Goal: Navigation & Orientation: Find specific page/section

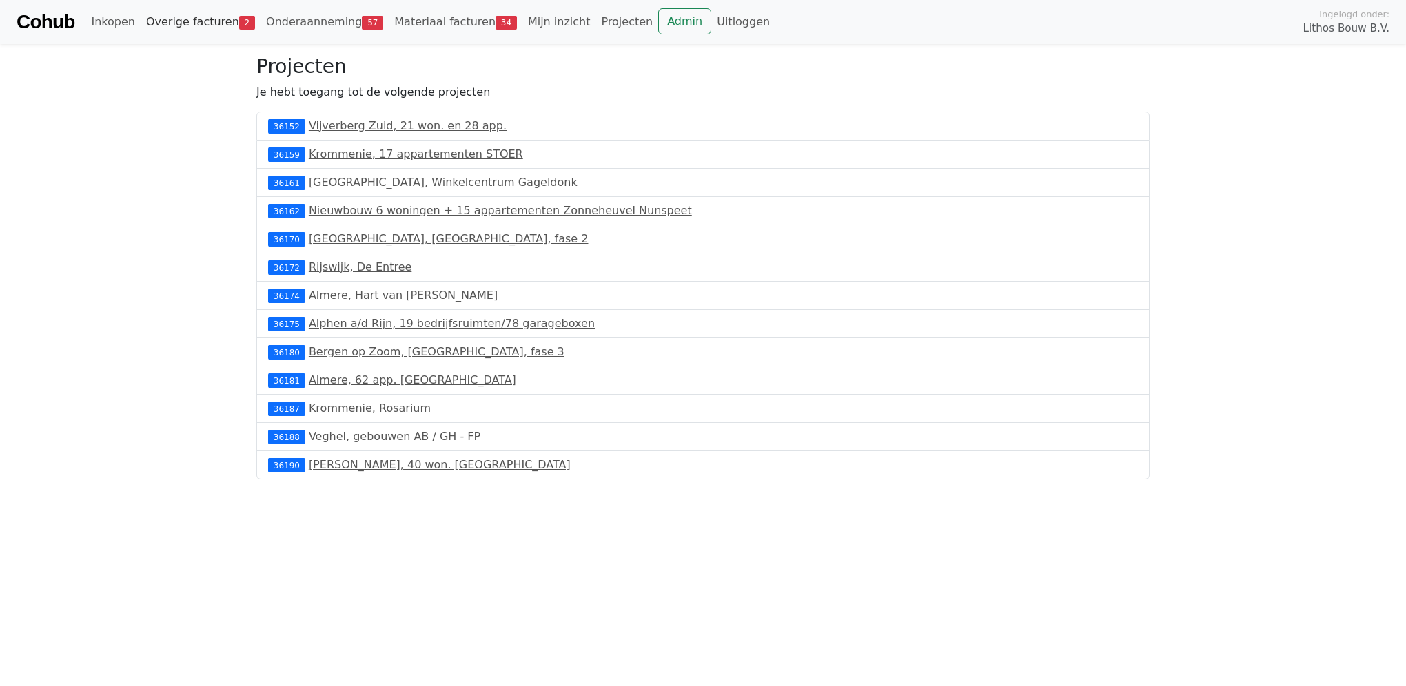
click at [191, 28] on link "Overige facturen 2" at bounding box center [201, 22] width 120 height 28
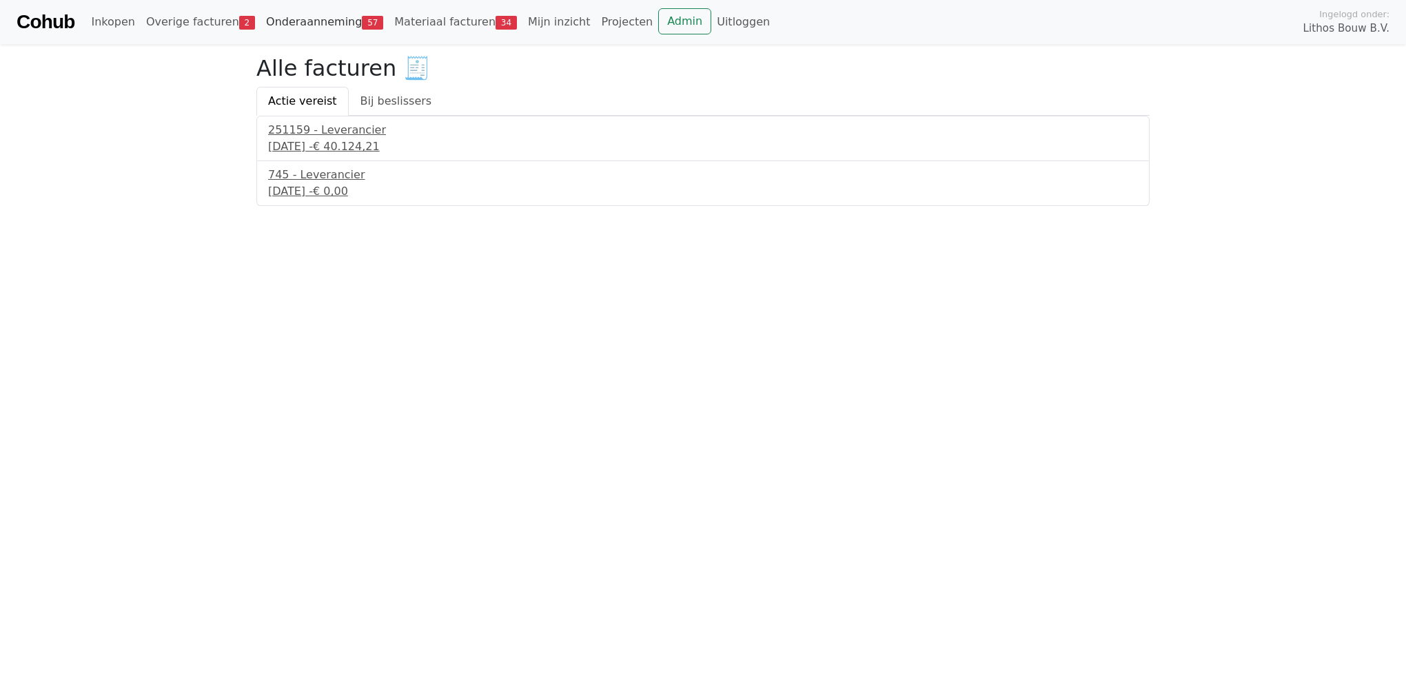
click at [264, 18] on link "Onderaanneming 57" at bounding box center [324, 22] width 128 height 28
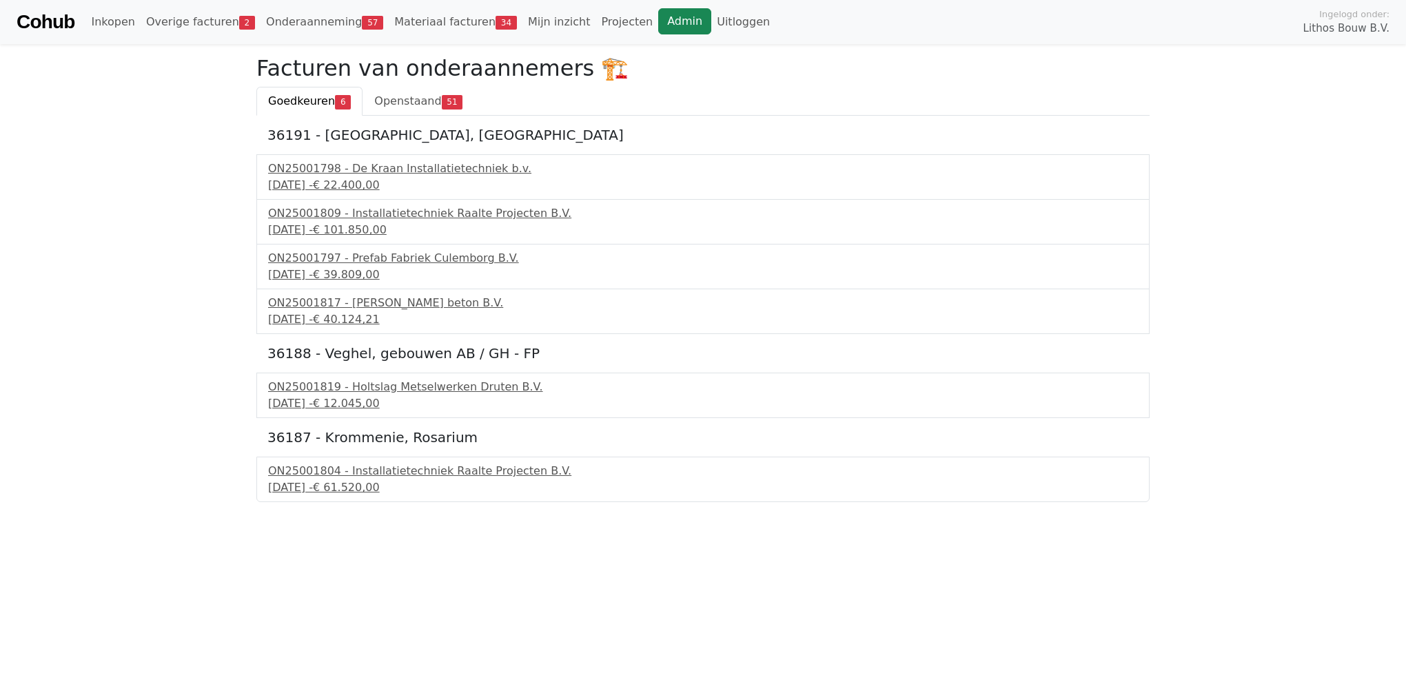
click at [658, 28] on link "Admin" at bounding box center [684, 21] width 53 height 26
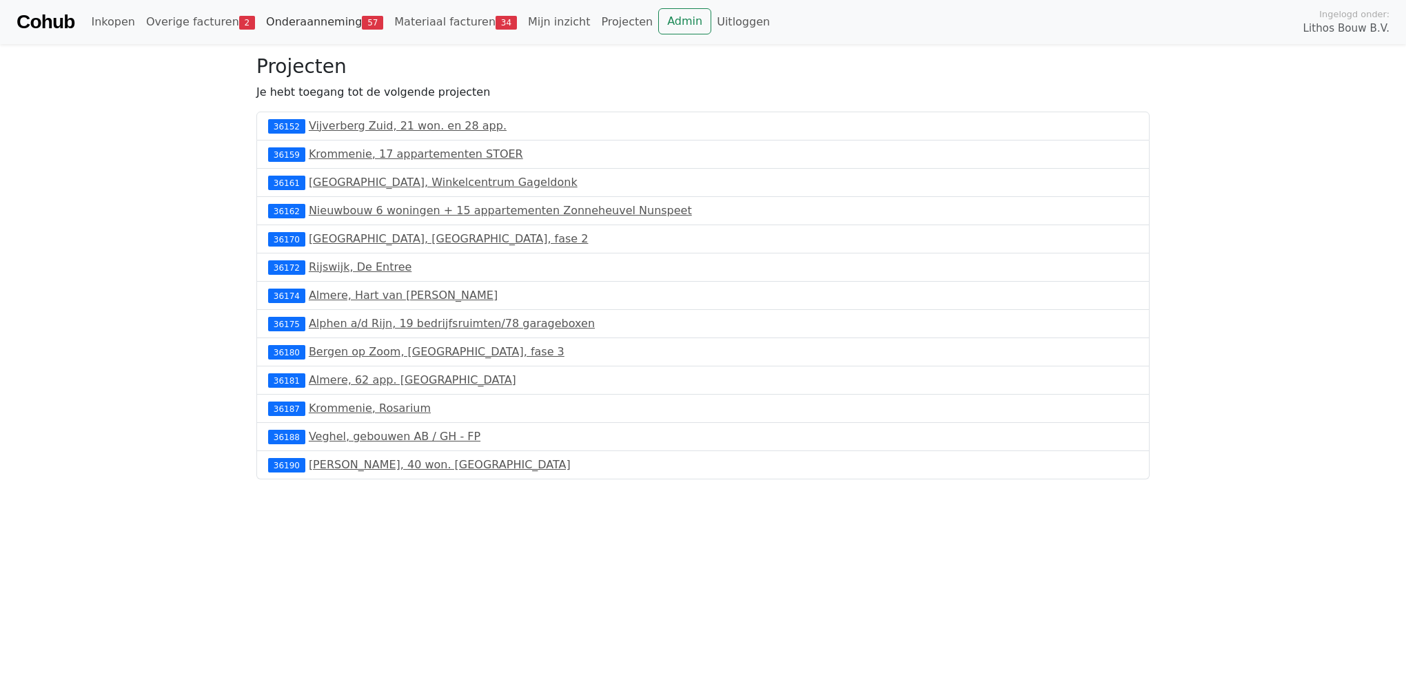
click at [291, 29] on link "Onderaanneming 57" at bounding box center [324, 22] width 128 height 28
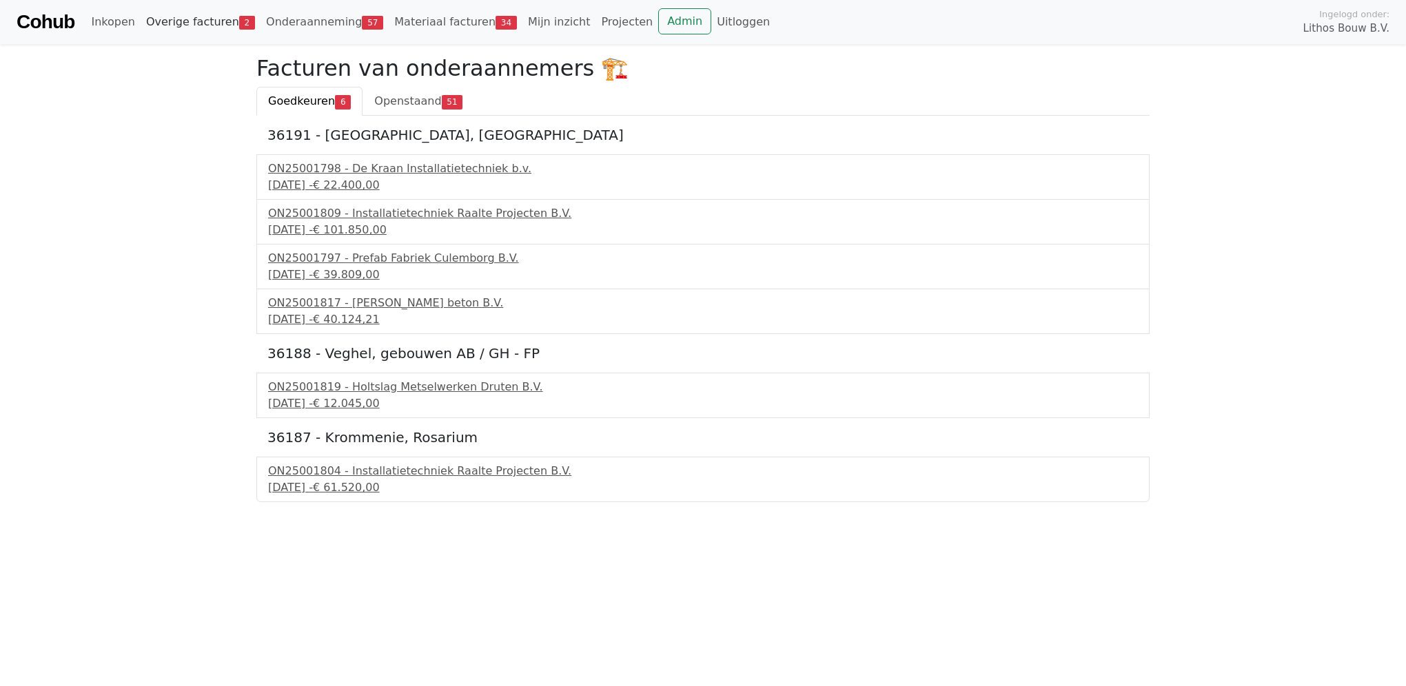
click at [209, 25] on link "Overige facturen 2" at bounding box center [201, 22] width 120 height 28
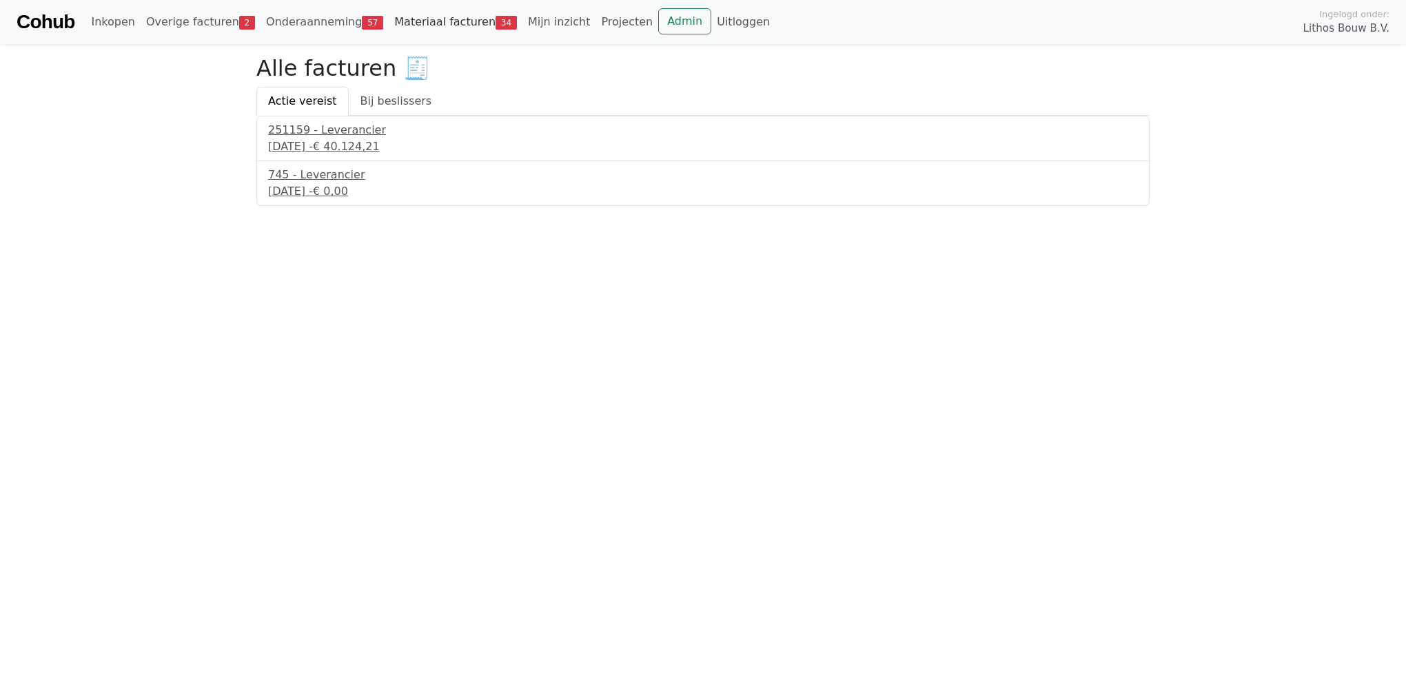
click at [393, 14] on link "Materiaal facturen 34" at bounding box center [456, 22] width 134 height 28
click at [382, 107] on span "Goedkeuren" at bounding box center [380, 100] width 67 height 13
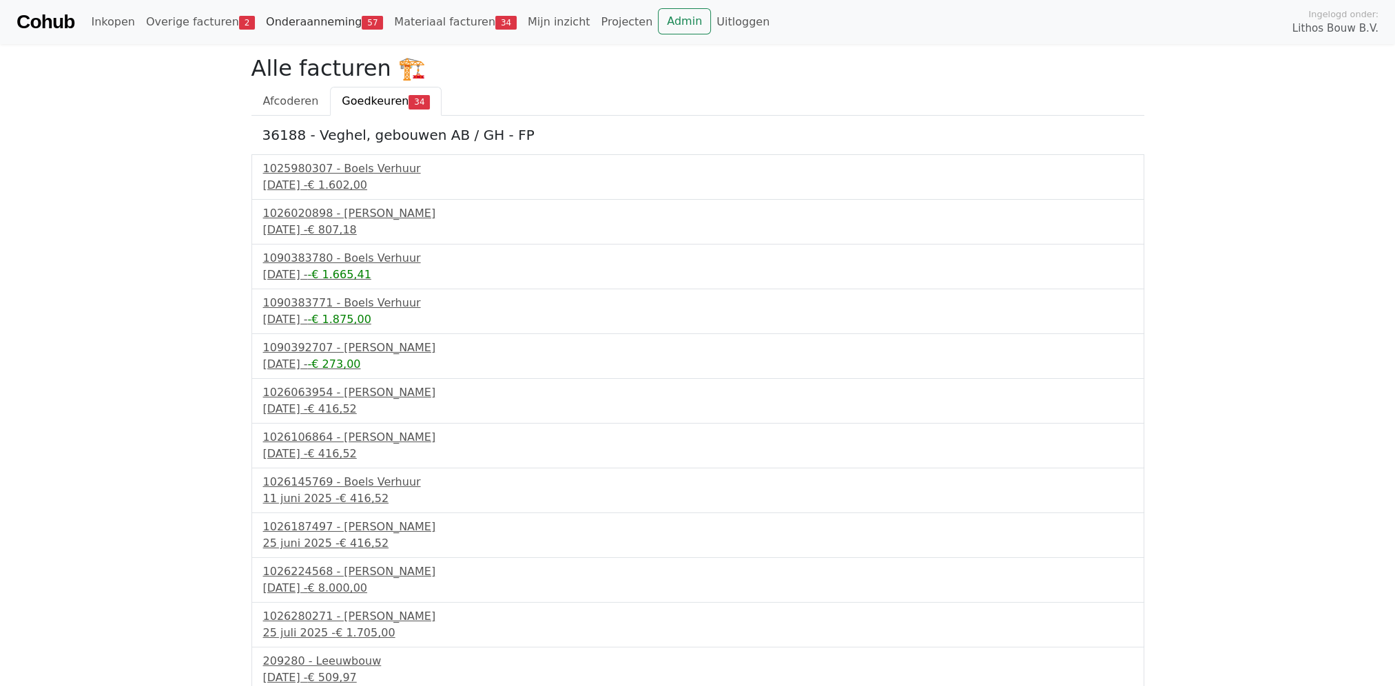
click at [298, 28] on link "Onderaanneming 57" at bounding box center [324, 22] width 128 height 28
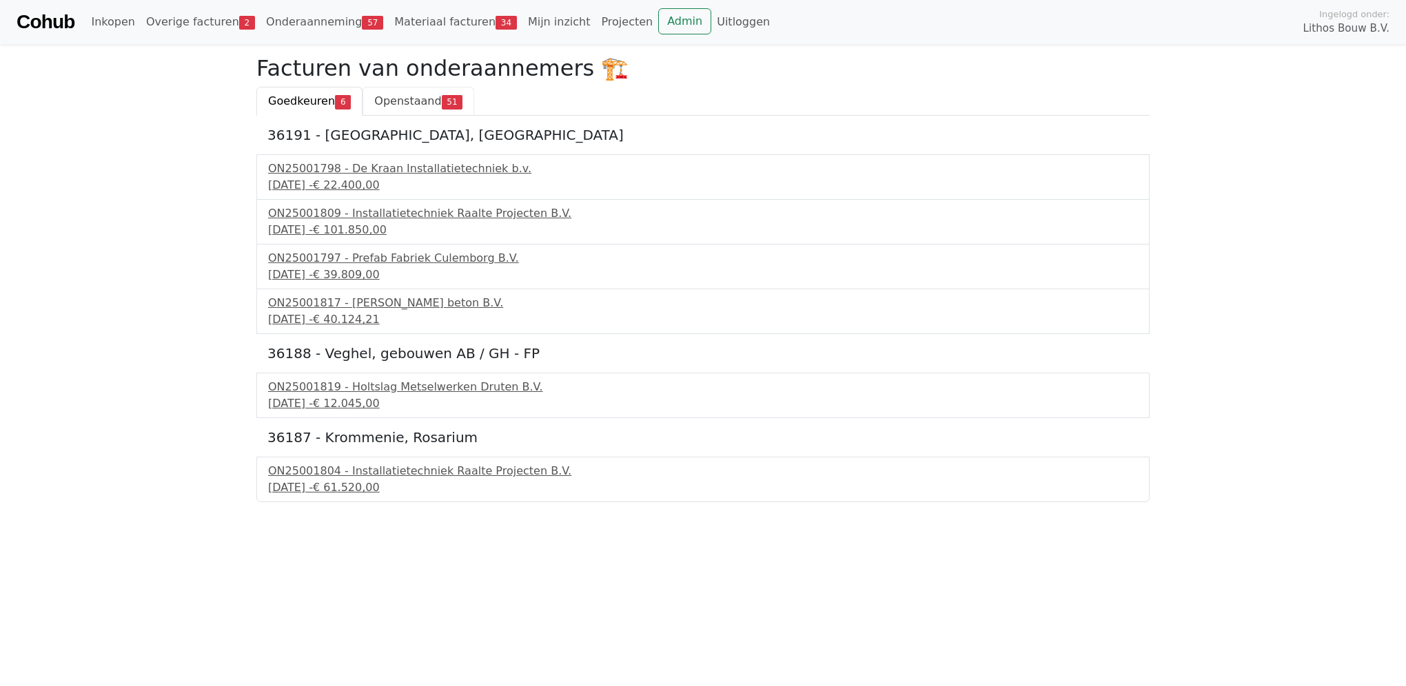
click at [386, 96] on span "Openstaand" at bounding box center [407, 100] width 67 height 13
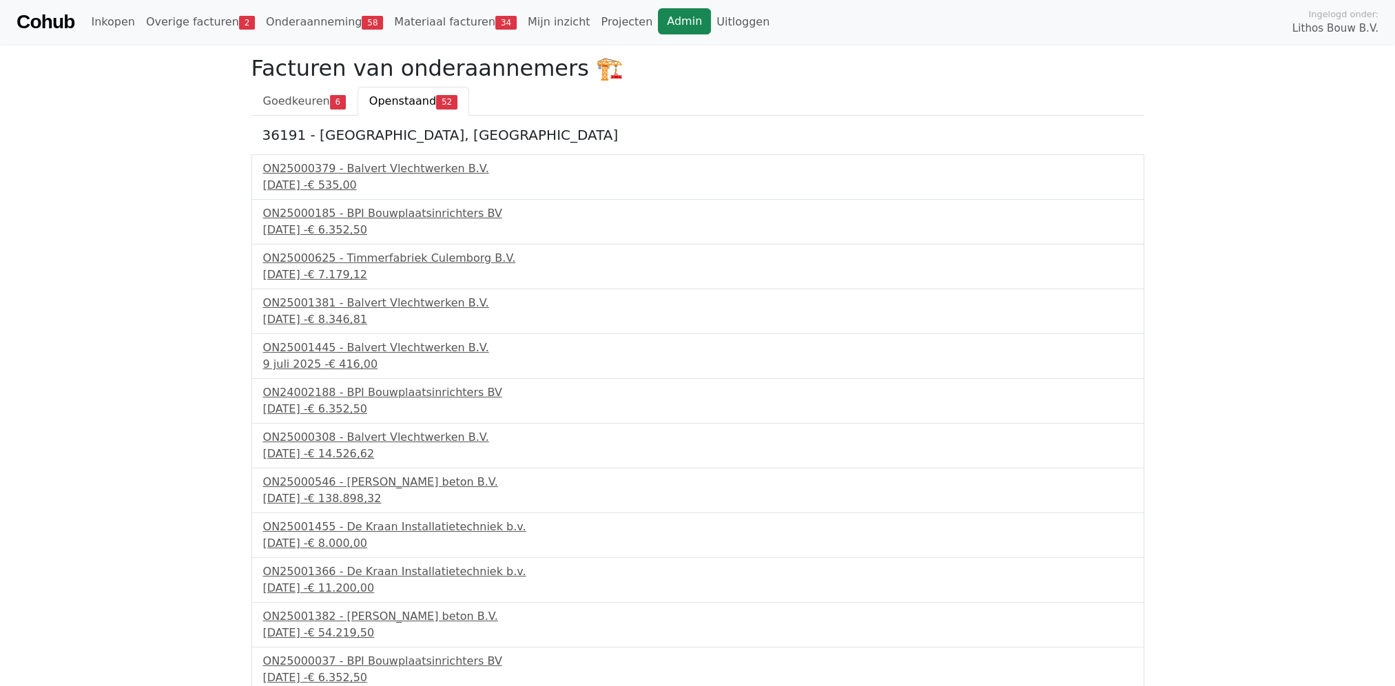
click at [658, 15] on link "Admin" at bounding box center [684, 21] width 53 height 26
